Goal: Transaction & Acquisition: Book appointment/travel/reservation

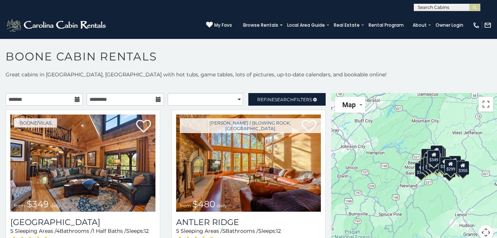
click at [78, 101] on icon at bounding box center [77, 99] width 5 height 5
click at [76, 101] on icon at bounding box center [77, 99] width 5 height 5
click at [75, 98] on icon at bounding box center [77, 99] width 5 height 5
click at [78, 100] on icon at bounding box center [77, 99] width 5 height 5
click at [75, 101] on icon at bounding box center [77, 99] width 5 height 5
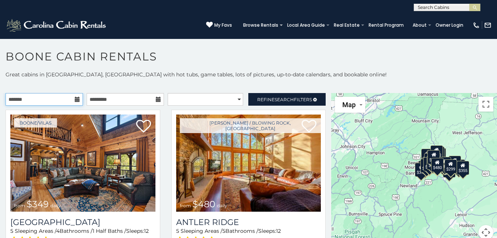
click at [67, 94] on input "text" at bounding box center [44, 99] width 77 height 13
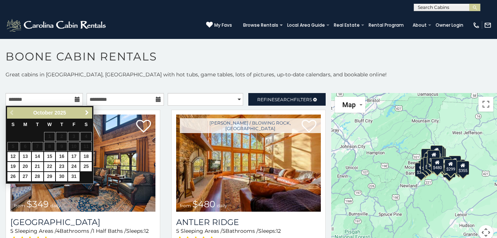
click at [87, 113] on span "Next" at bounding box center [87, 113] width 6 height 6
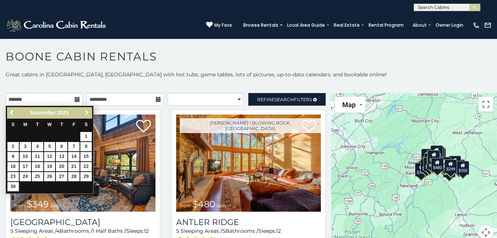
click at [87, 113] on span "Next" at bounding box center [87, 113] width 6 height 6
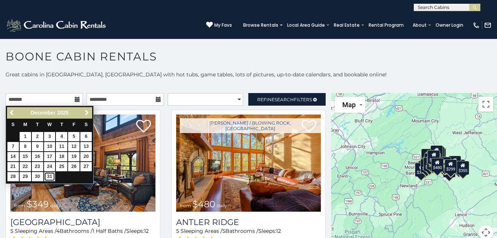
click at [49, 176] on link "31" at bounding box center [49, 176] width 11 height 9
type input "**********"
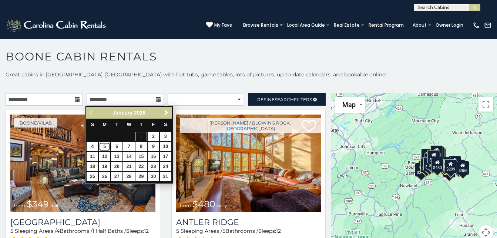
click at [103, 144] on link "5" at bounding box center [104, 146] width 11 height 9
type input "**********"
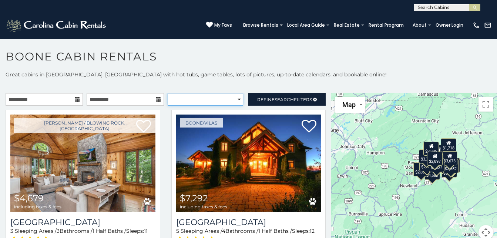
click at [199, 97] on select "**********" at bounding box center [206, 99] width 76 height 13
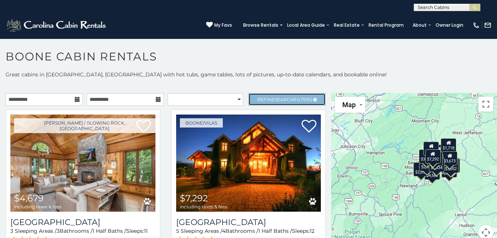
click at [268, 103] on link "Refine Search Filters" at bounding box center [287, 99] width 77 height 13
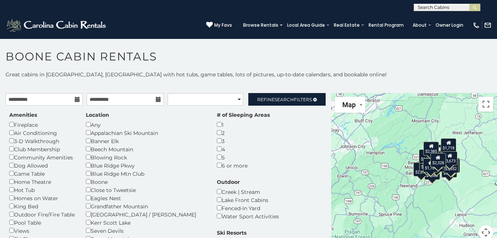
click at [14, 175] on div "Game Table" at bounding box center [42, 173] width 66 height 8
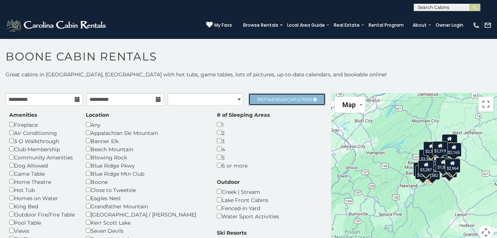
click at [272, 96] on link "Refine Search Filters" at bounding box center [287, 99] width 77 height 13
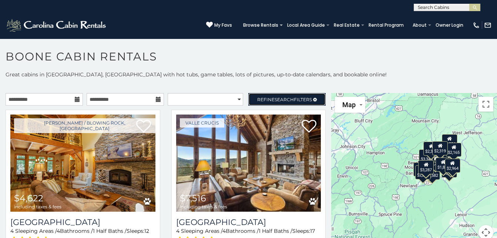
scroll to position [4, 0]
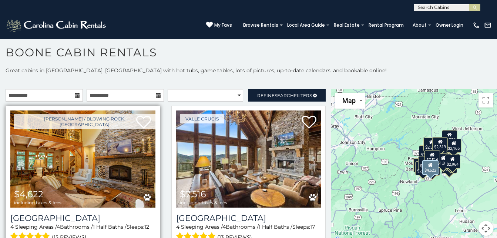
click at [73, 193] on img at bounding box center [82, 158] width 145 height 97
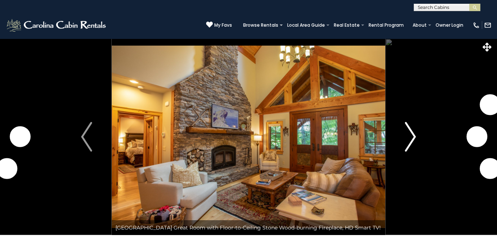
click at [416, 144] on img "Next" at bounding box center [410, 137] width 11 height 30
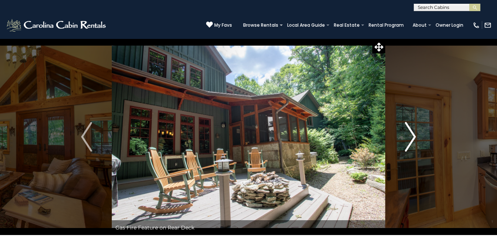
click at [416, 144] on img "Next" at bounding box center [410, 137] width 11 height 30
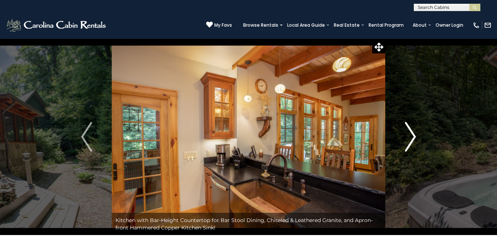
click at [416, 144] on img "Next" at bounding box center [410, 137] width 11 height 30
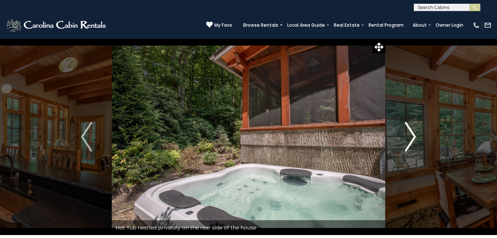
click at [416, 144] on img "Next" at bounding box center [410, 137] width 11 height 30
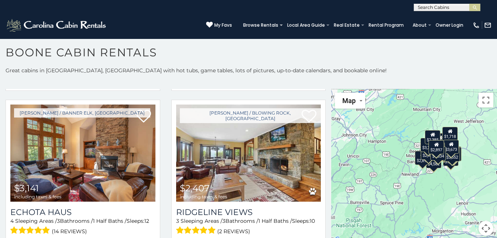
scroll to position [843, 0]
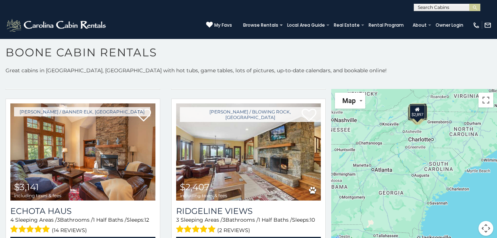
click at [375, 171] on div "$4,679 $7,292 $7,516 $5,935 $5,366 $3,134 $4,754 $2,937 $5,544 $2,255 $3,141 $2…" at bounding box center [414, 167] width 166 height 156
click at [381, 172] on div "$4,679 $7,292 $7,516 $5,935 $5,366 $3,134 $4,754 $2,937 $5,544 $2,255 $3,141 $2…" at bounding box center [414, 167] width 166 height 156
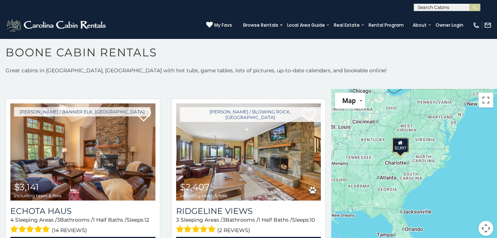
click at [387, 178] on div "$4,679 $7,292 $7,516 $5,935 $5,366 $3,134 $4,754 $2,937 $5,544 $2,255 $3,141 $2…" at bounding box center [414, 167] width 166 height 156
click at [381, 181] on div "$4,679 $7,292 $7,516 $5,935 $5,366 $3,134 $4,754 $2,937 $5,544 $2,255 $3,141 $2…" at bounding box center [414, 167] width 166 height 156
click at [381, 193] on div "$4,679 $7,292 $7,516 $5,935 $5,366 $3,134 $4,754 $2,937 $5,544 $2,255 $3,141 $2…" at bounding box center [414, 167] width 166 height 156
click at [381, 191] on div "$4,679 $7,292 $7,516 $5,935 $5,366 $3,134 $4,754 $2,937 $5,544 $2,255 $3,141 $2…" at bounding box center [414, 167] width 166 height 156
click at [384, 179] on div "$4,679 $7,292 $7,516 $5,935 $5,366 $3,134 $4,754 $2,937 $5,544 $2,255 $3,141 $2…" at bounding box center [414, 167] width 166 height 156
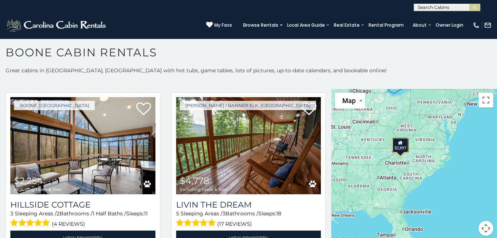
scroll to position [1522, 0]
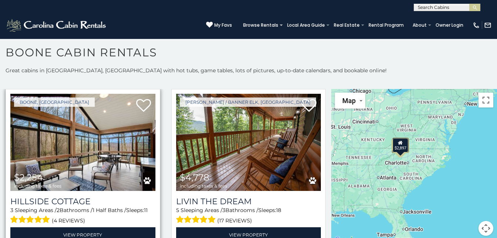
click at [103, 150] on img at bounding box center [82, 142] width 145 height 97
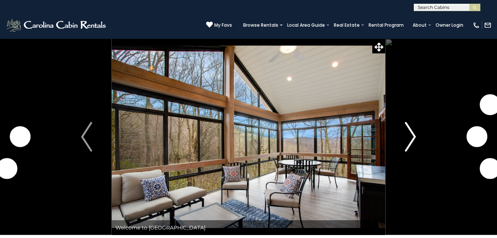
click at [406, 136] on img "Next" at bounding box center [410, 137] width 11 height 30
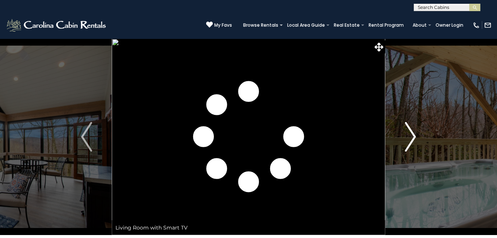
click at [411, 139] on img "Next" at bounding box center [410, 137] width 11 height 30
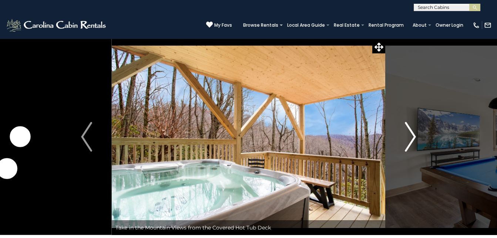
click at [413, 136] on img "Next" at bounding box center [410, 137] width 11 height 30
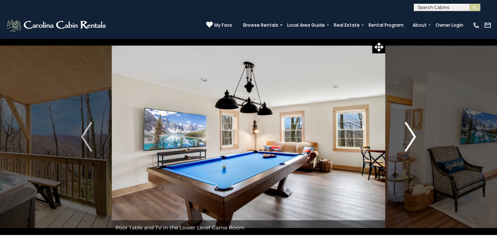
click at [413, 138] on img "Next" at bounding box center [410, 137] width 11 height 30
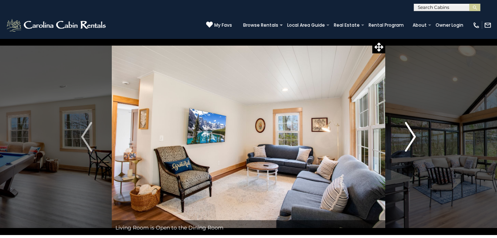
click at [413, 136] on img "Next" at bounding box center [410, 137] width 11 height 30
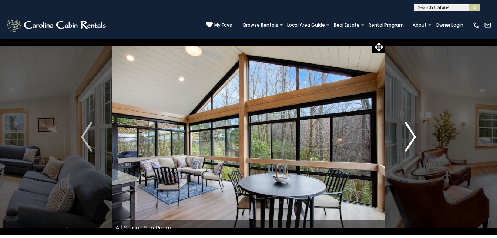
click at [414, 138] on img "Next" at bounding box center [410, 137] width 11 height 30
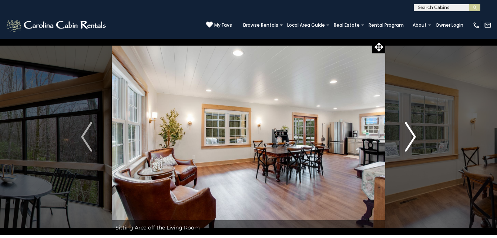
click at [415, 137] on img "Next" at bounding box center [410, 137] width 11 height 30
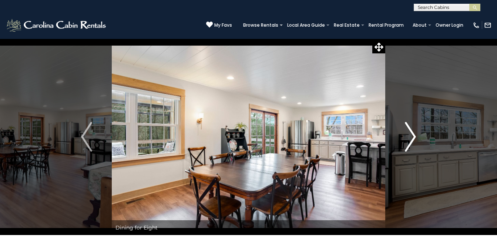
click at [417, 137] on button "Next" at bounding box center [411, 137] width 50 height 196
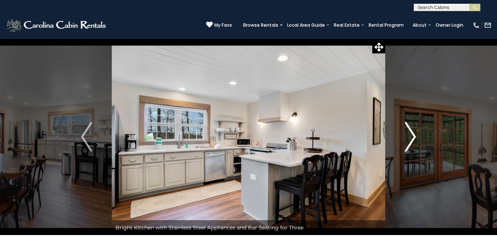
click at [412, 132] on img "Next" at bounding box center [410, 137] width 11 height 30
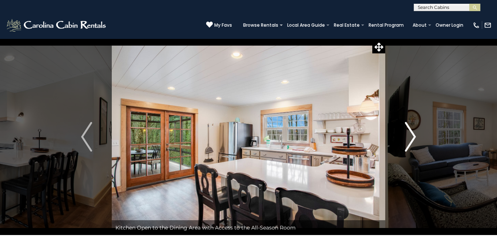
click at [411, 139] on img "Next" at bounding box center [410, 137] width 11 height 30
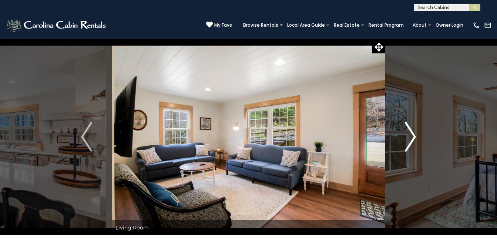
click at [414, 140] on img "Next" at bounding box center [410, 137] width 11 height 30
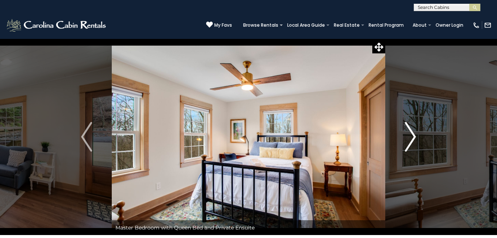
click at [421, 138] on button "Next" at bounding box center [411, 137] width 50 height 196
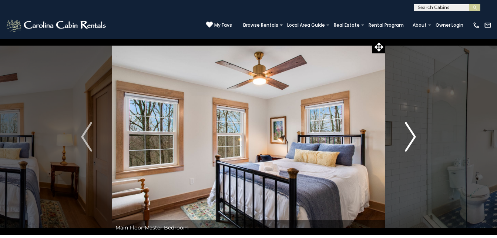
click at [414, 135] on img "Next" at bounding box center [410, 137] width 11 height 30
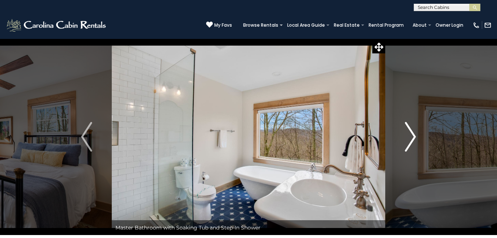
click at [413, 138] on img "Next" at bounding box center [410, 137] width 11 height 30
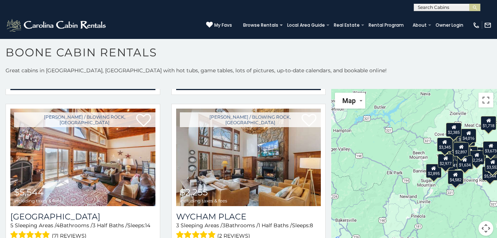
scroll to position [671, 0]
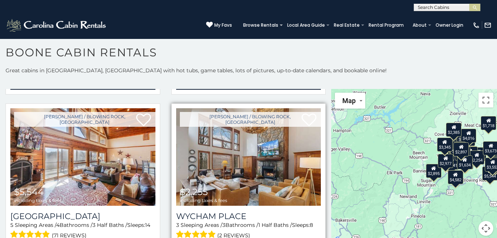
click at [258, 163] on img at bounding box center [248, 156] width 145 height 97
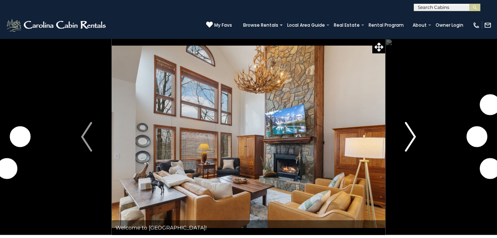
click at [413, 130] on img "Next" at bounding box center [410, 137] width 11 height 30
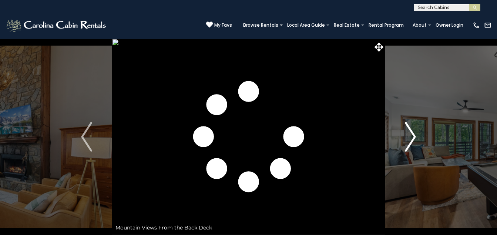
click at [413, 136] on img "Next" at bounding box center [410, 137] width 11 height 30
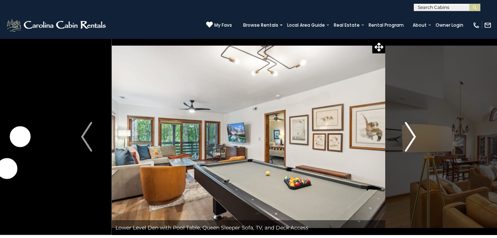
click at [411, 137] on img "Next" at bounding box center [410, 137] width 11 height 30
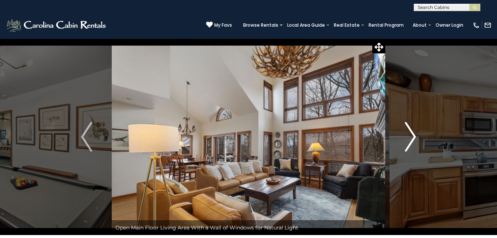
click at [412, 139] on img "Next" at bounding box center [410, 137] width 11 height 30
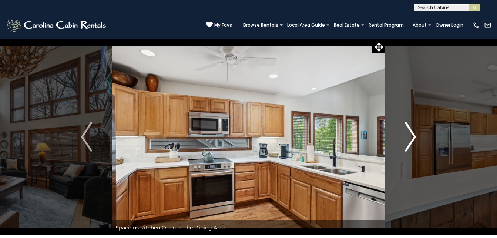
click at [412, 139] on img "Next" at bounding box center [410, 137] width 11 height 30
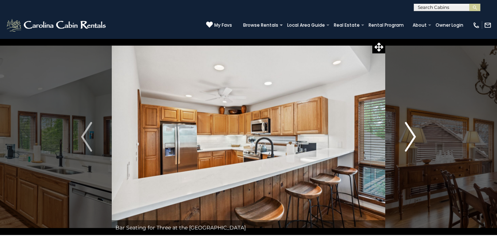
click at [411, 139] on img "Next" at bounding box center [410, 137] width 11 height 30
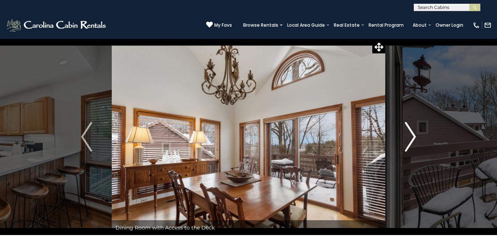
click at [412, 136] on img "Next" at bounding box center [410, 137] width 11 height 30
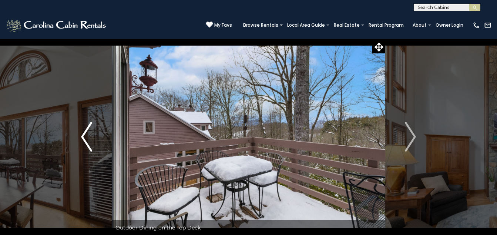
click at [80, 133] on button "Previous" at bounding box center [86, 137] width 50 height 196
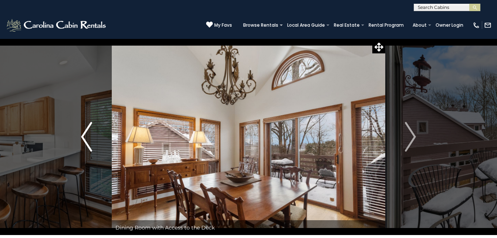
click at [88, 134] on img "Previous" at bounding box center [86, 137] width 11 height 30
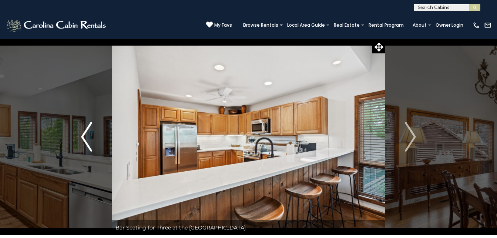
click at [84, 135] on img "Previous" at bounding box center [86, 137] width 11 height 30
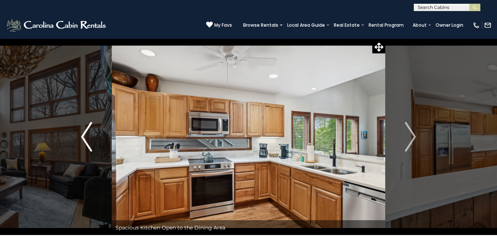
click at [86, 137] on img "Previous" at bounding box center [86, 137] width 11 height 30
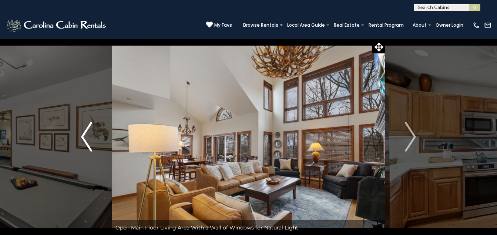
click at [83, 136] on img "Previous" at bounding box center [86, 137] width 11 height 30
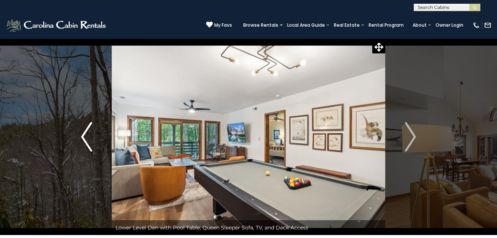
click at [83, 138] on img "Previous" at bounding box center [86, 137] width 11 height 30
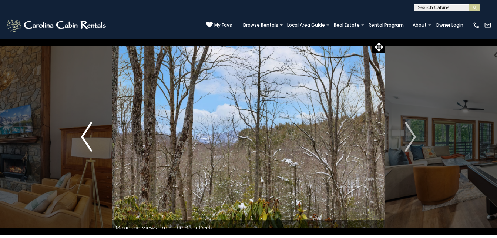
click at [84, 141] on img "Previous" at bounding box center [86, 137] width 11 height 30
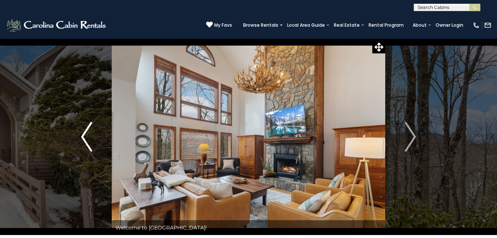
click at [87, 134] on img "Previous" at bounding box center [86, 137] width 11 height 30
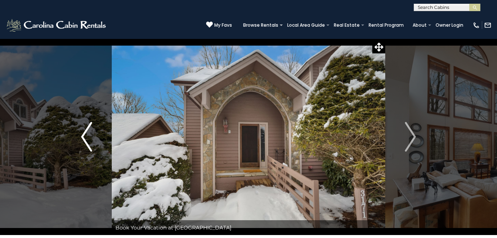
click at [86, 139] on img "Previous" at bounding box center [86, 137] width 11 height 30
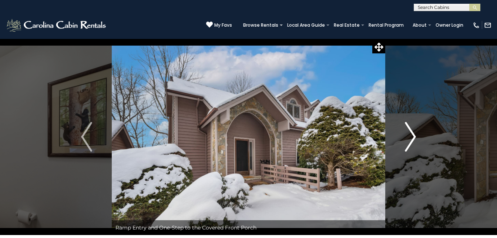
click at [414, 142] on img "Next" at bounding box center [410, 137] width 11 height 30
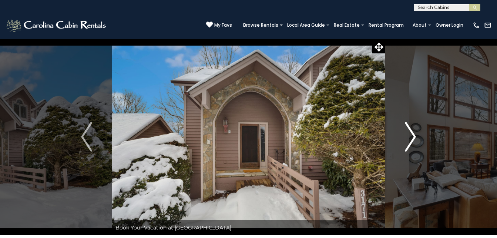
click at [413, 137] on img "Next" at bounding box center [410, 137] width 11 height 30
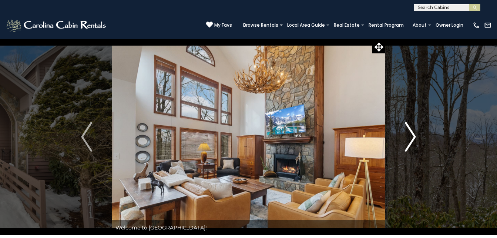
click at [413, 136] on img "Next" at bounding box center [410, 137] width 11 height 30
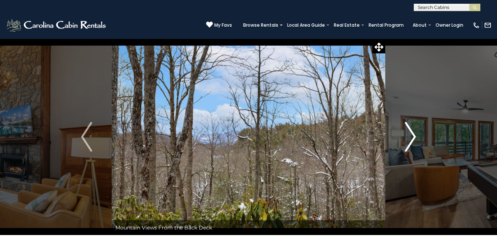
click at [416, 137] on img "Next" at bounding box center [410, 137] width 11 height 30
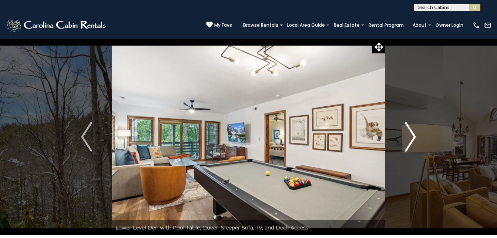
click at [415, 140] on img "Next" at bounding box center [410, 137] width 11 height 30
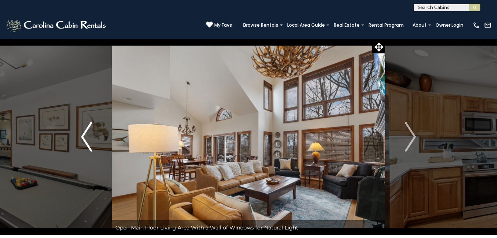
click at [96, 144] on button "Previous" at bounding box center [86, 137] width 50 height 196
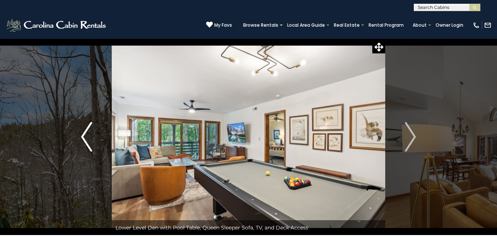
click at [90, 140] on img "Previous" at bounding box center [86, 137] width 11 height 30
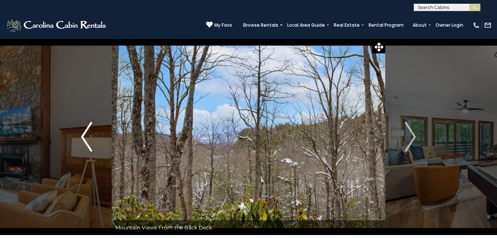
click at [82, 141] on img "Previous" at bounding box center [86, 137] width 11 height 30
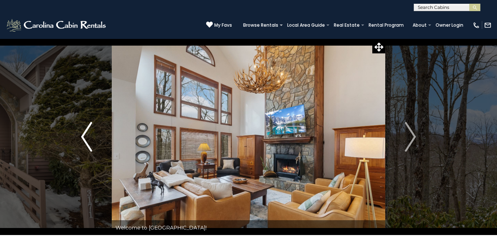
click at [83, 141] on img "Previous" at bounding box center [86, 137] width 11 height 30
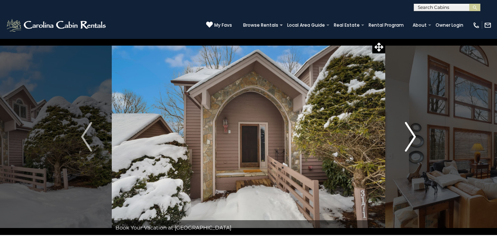
click at [413, 144] on img "Next" at bounding box center [410, 137] width 11 height 30
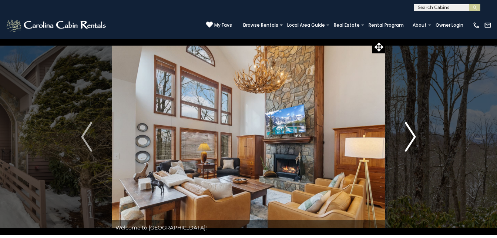
click at [414, 137] on img "Next" at bounding box center [410, 137] width 11 height 30
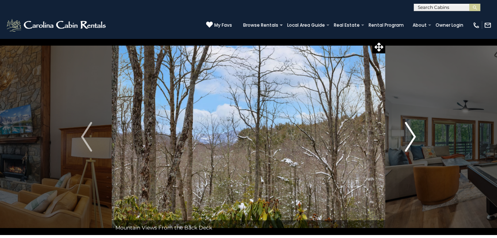
click at [417, 137] on button "Next" at bounding box center [411, 137] width 50 height 196
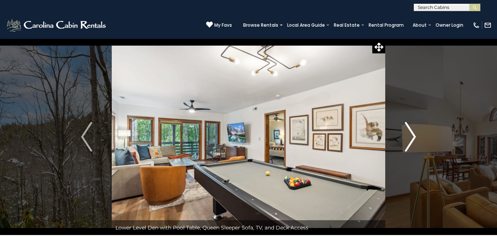
click at [419, 142] on button "Next" at bounding box center [411, 137] width 50 height 196
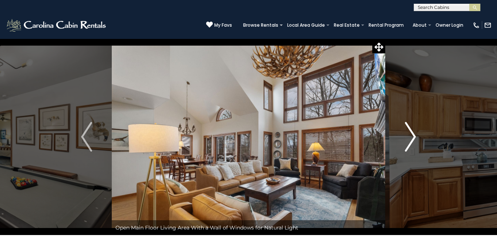
click at [413, 139] on img "Next" at bounding box center [410, 137] width 11 height 30
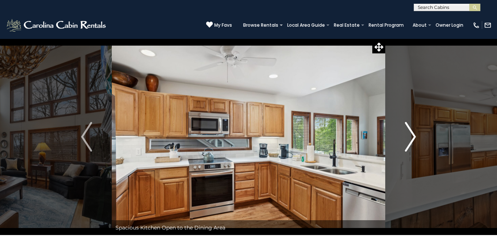
click at [416, 138] on img "Next" at bounding box center [410, 137] width 11 height 30
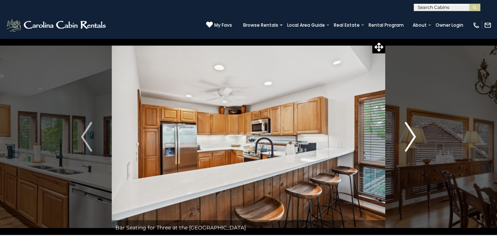
click at [415, 138] on img "Next" at bounding box center [410, 137] width 11 height 30
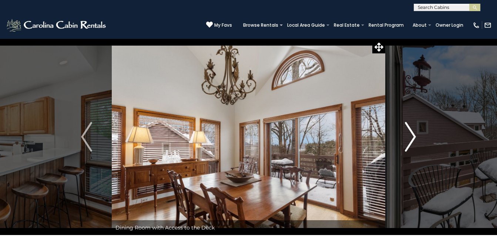
click at [414, 139] on img "Next" at bounding box center [410, 137] width 11 height 30
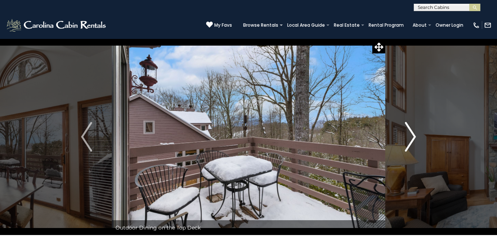
click at [413, 142] on img "Next" at bounding box center [410, 137] width 11 height 30
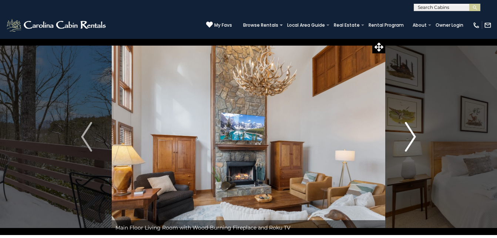
click at [412, 137] on img "Next" at bounding box center [410, 137] width 11 height 30
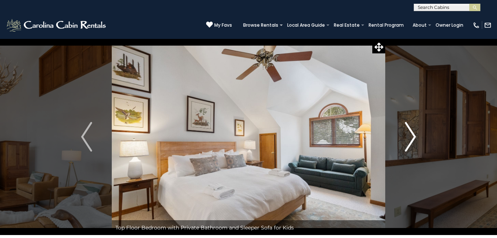
click at [413, 139] on img "Next" at bounding box center [410, 137] width 11 height 30
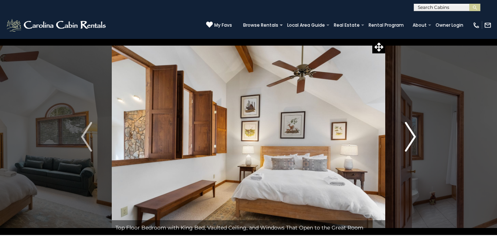
click at [414, 139] on img "Next" at bounding box center [410, 137] width 11 height 30
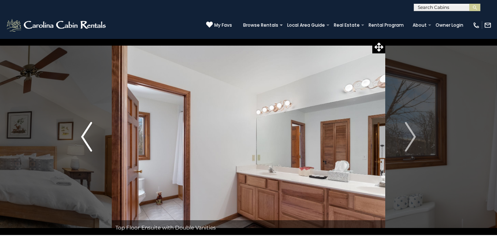
click at [90, 139] on img "Previous" at bounding box center [86, 137] width 11 height 30
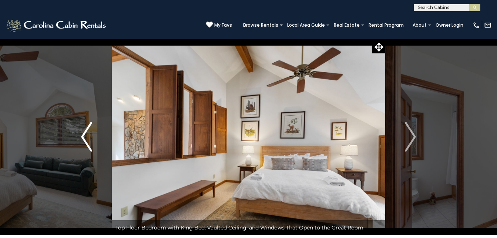
click at [93, 146] on button "Previous" at bounding box center [86, 137] width 50 height 196
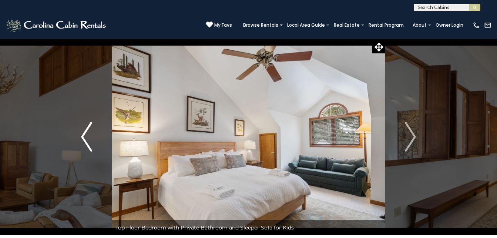
click at [89, 144] on img "Previous" at bounding box center [86, 137] width 11 height 30
click at [86, 140] on img "Previous" at bounding box center [86, 137] width 11 height 30
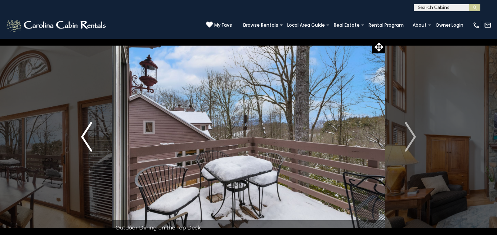
click at [85, 140] on img "Previous" at bounding box center [86, 137] width 11 height 30
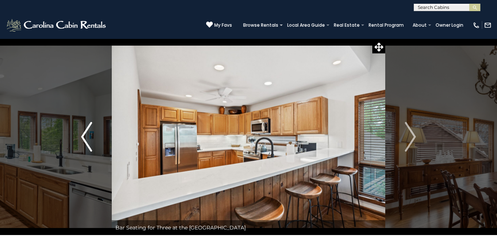
click at [85, 136] on img "Previous" at bounding box center [86, 137] width 11 height 30
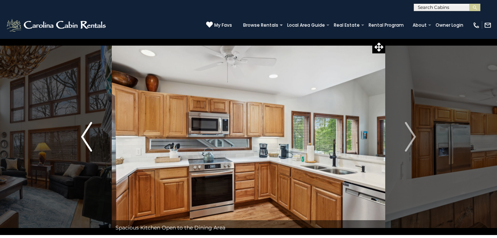
click at [84, 135] on img "Previous" at bounding box center [86, 137] width 11 height 30
click at [84, 136] on img "Previous" at bounding box center [86, 137] width 11 height 30
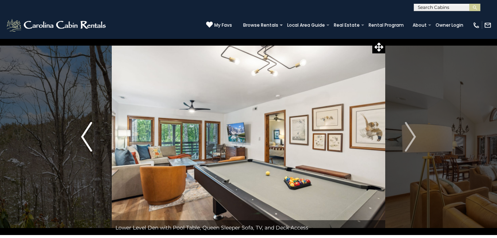
click at [86, 137] on img "Previous" at bounding box center [86, 137] width 11 height 30
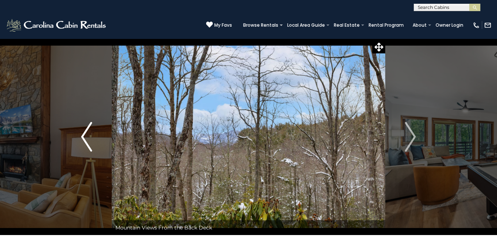
click at [83, 136] on img "Previous" at bounding box center [86, 137] width 11 height 30
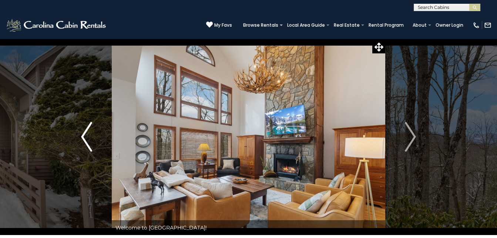
click at [86, 138] on img "Previous" at bounding box center [86, 137] width 11 height 30
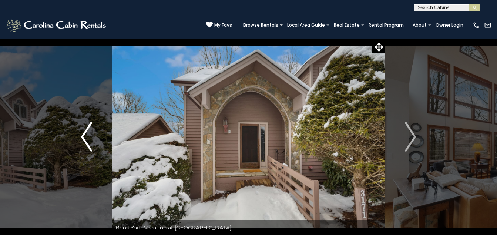
click at [84, 140] on img "Previous" at bounding box center [86, 137] width 11 height 30
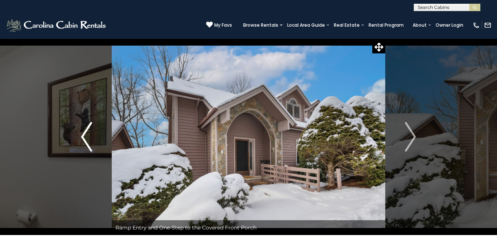
click at [83, 139] on img "Previous" at bounding box center [86, 137] width 11 height 30
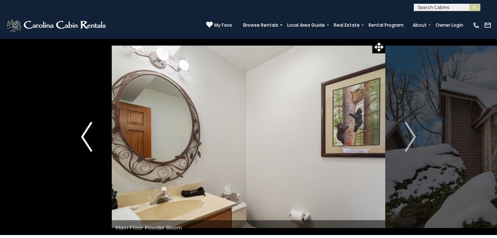
click at [90, 134] on img "Previous" at bounding box center [86, 137] width 11 height 30
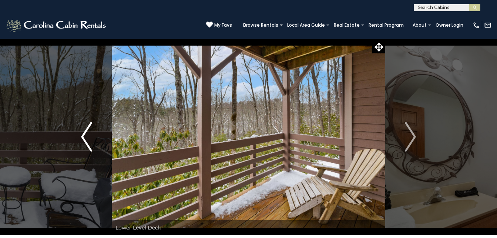
click at [76, 138] on button "Previous" at bounding box center [86, 137] width 50 height 196
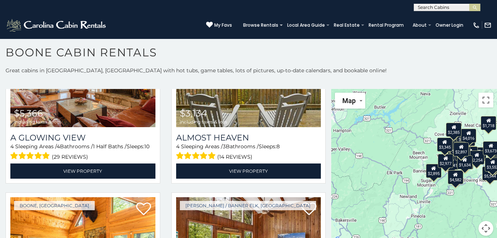
scroll to position [413, 0]
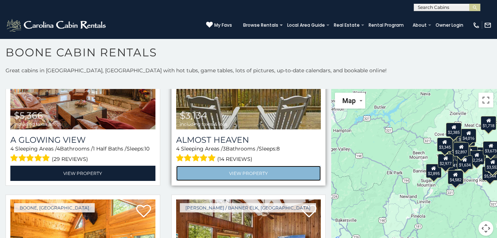
click at [269, 170] on link "View Property" at bounding box center [248, 173] width 145 height 15
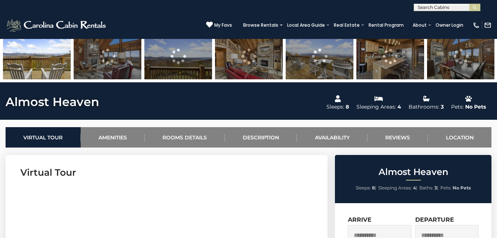
scroll to position [218, 0]
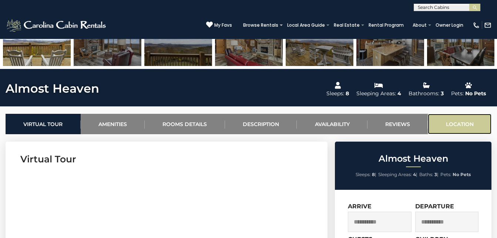
click at [464, 125] on link "Location" at bounding box center [460, 124] width 64 height 20
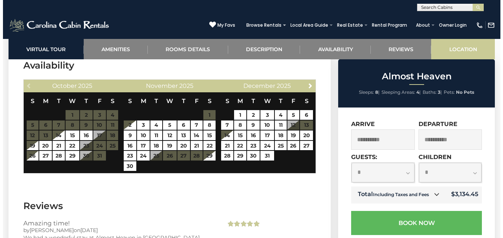
scroll to position [1245, 0]
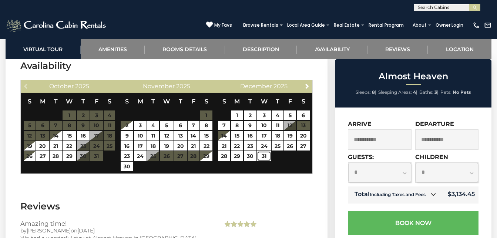
click at [264, 156] on link "31" at bounding box center [264, 156] width 14 height 10
type input "**********"
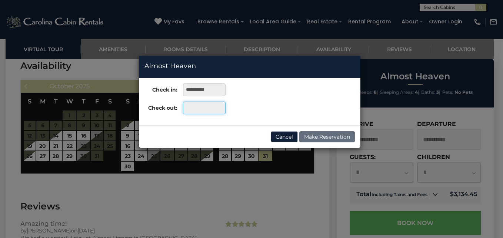
click at [207, 111] on input "text" at bounding box center [204, 107] width 43 height 13
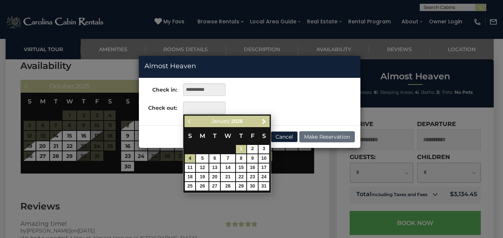
click at [190, 159] on link "4" at bounding box center [190, 158] width 11 height 9
type input "**********"
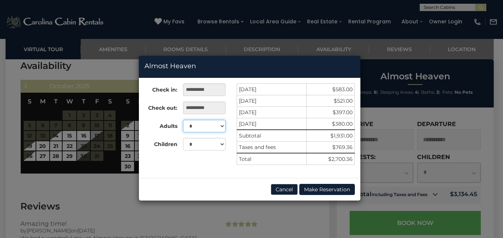
click at [207, 124] on select "* * * * * * * *" at bounding box center [204, 126] width 43 height 13
select select "*"
click at [183, 120] on select "* * * * * * * *" at bounding box center [204, 126] width 43 height 13
click at [209, 140] on select "* * * * * * * * *" at bounding box center [204, 144] width 43 height 13
select select "*"
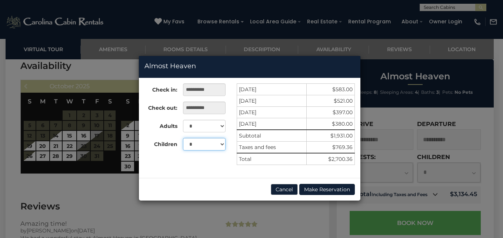
click at [183, 138] on select "* * * * * * * * *" at bounding box center [204, 144] width 43 height 13
click at [214, 127] on select "* * * * * * * *" at bounding box center [204, 126] width 43 height 13
select select "*"
click at [183, 120] on select "* * * * * * * *" at bounding box center [204, 126] width 43 height 13
click at [338, 187] on button "Make Reservation" at bounding box center [327, 189] width 56 height 11
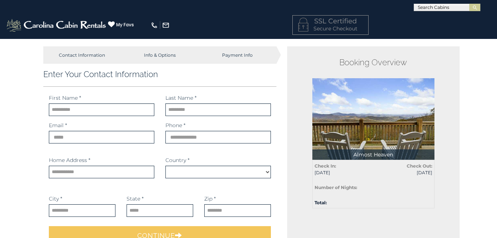
select select "*********"
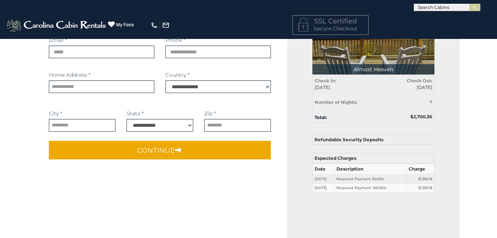
scroll to position [86, 0]
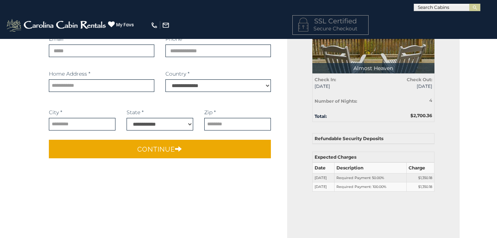
click at [404, 61] on img at bounding box center [374, 32] width 122 height 81
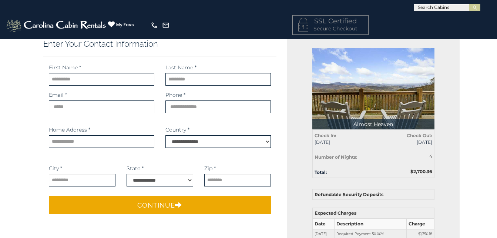
scroll to position [0, 0]
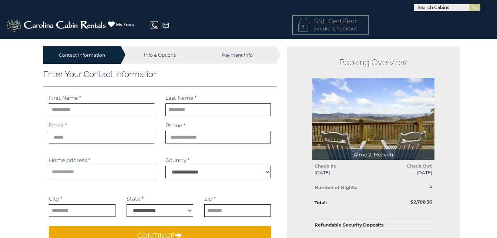
click at [157, 22] on img at bounding box center [154, 24] width 7 height 7
click at [166, 57] on div "Info & Options" at bounding box center [160, 54] width 78 height 17
click at [158, 23] on img at bounding box center [154, 24] width 7 height 7
click at [402, 118] on img at bounding box center [374, 118] width 122 height 81
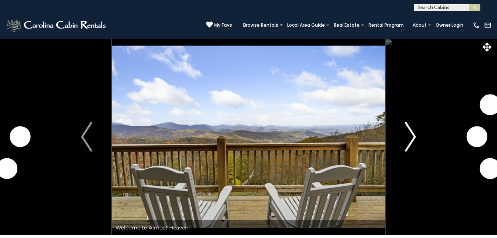
click at [412, 136] on img "Next" at bounding box center [410, 137] width 11 height 30
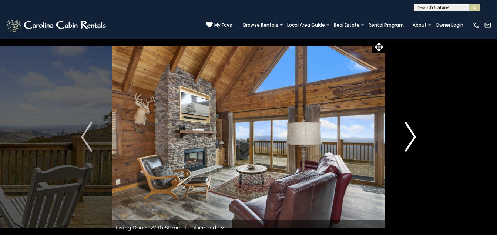
scroll to position [1245, 0]
